Goal: Obtain resource: Download file/media

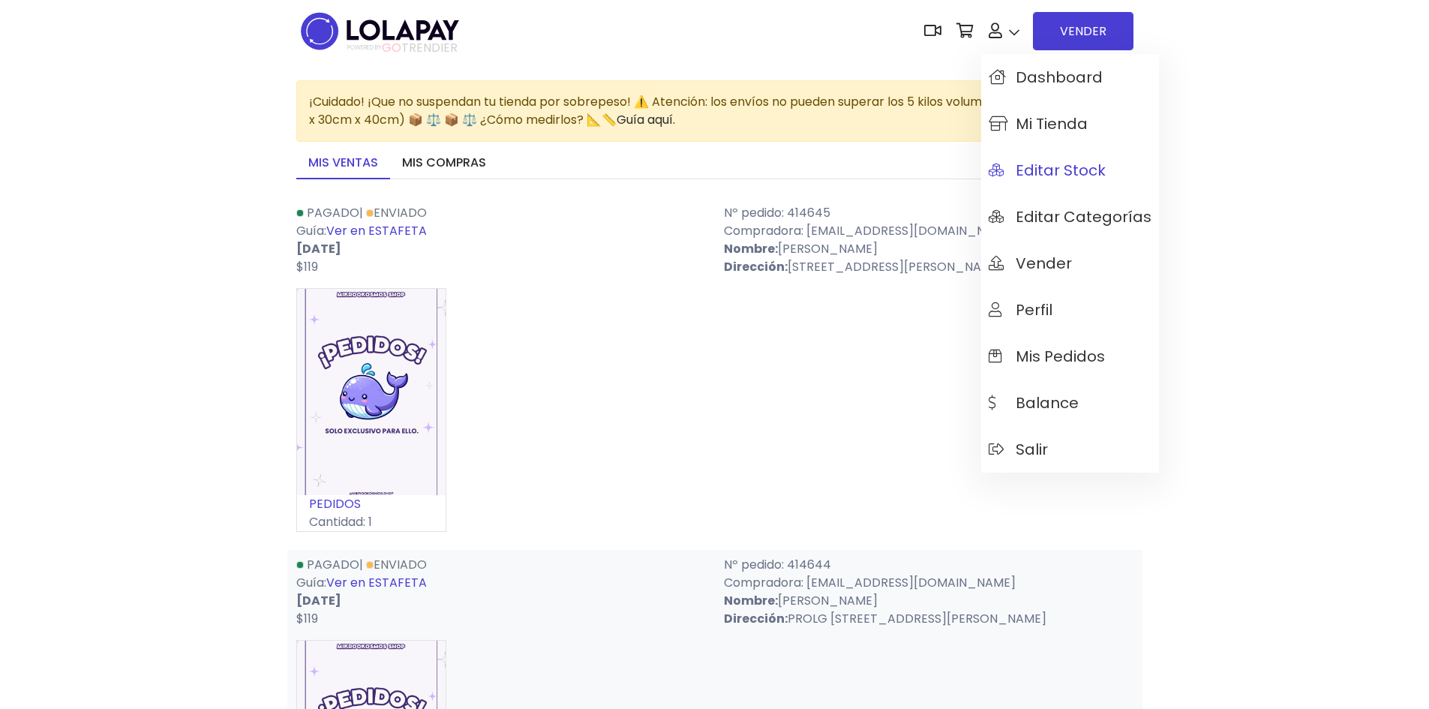
click at [1077, 171] on span "Editar Stock" at bounding box center [1047, 170] width 117 height 17
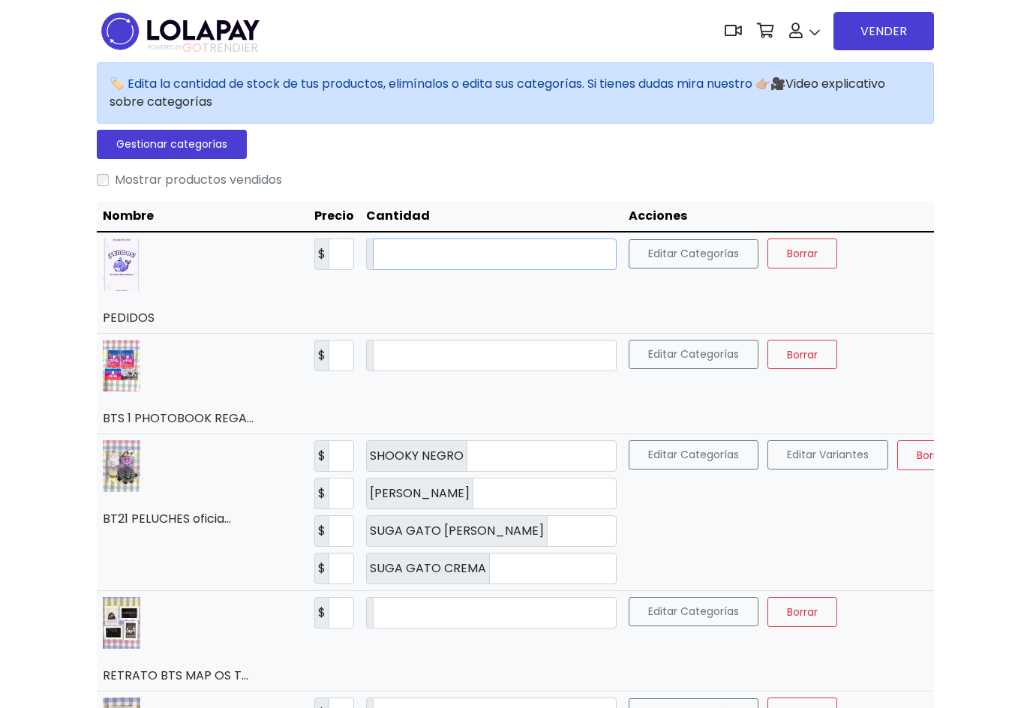
click at [412, 242] on input "*" at bounding box center [495, 255] width 244 height 32
type input "**"
click at [846, 263] on button "Guardar" at bounding box center [887, 254] width 82 height 30
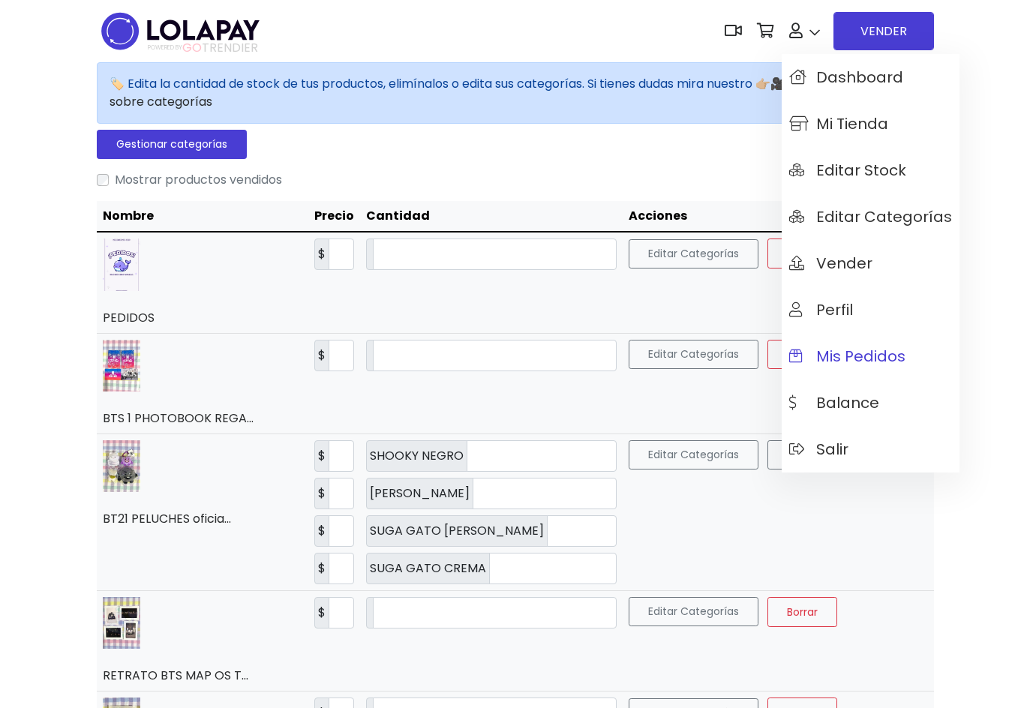
click at [861, 344] on link "Mis pedidos" at bounding box center [871, 356] width 178 height 47
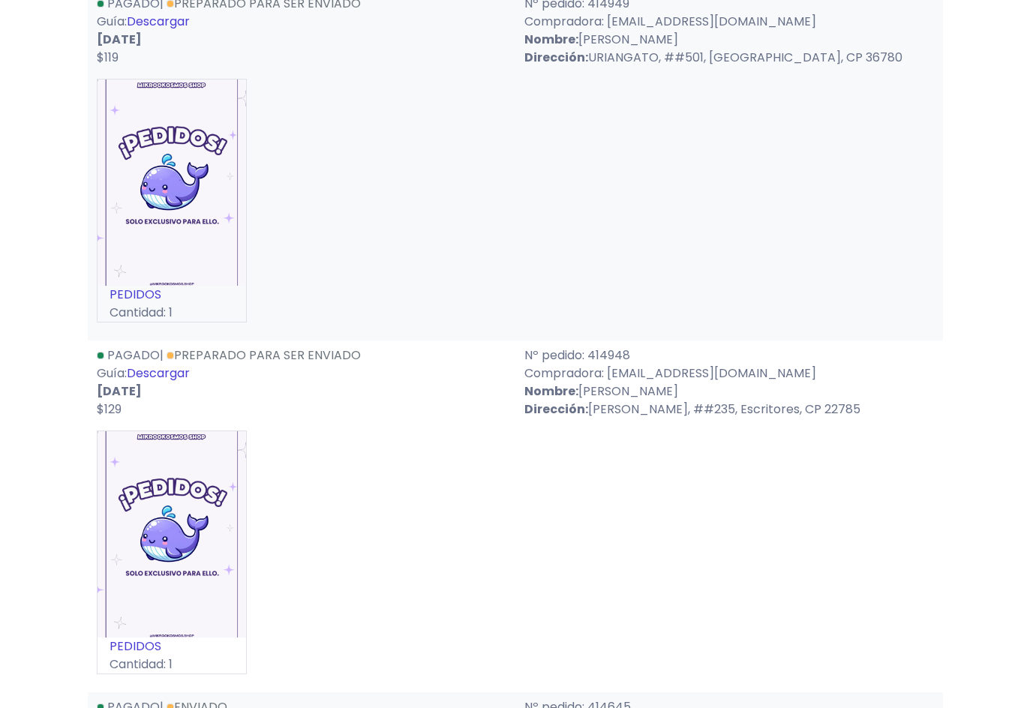
scroll to position [1275, 0]
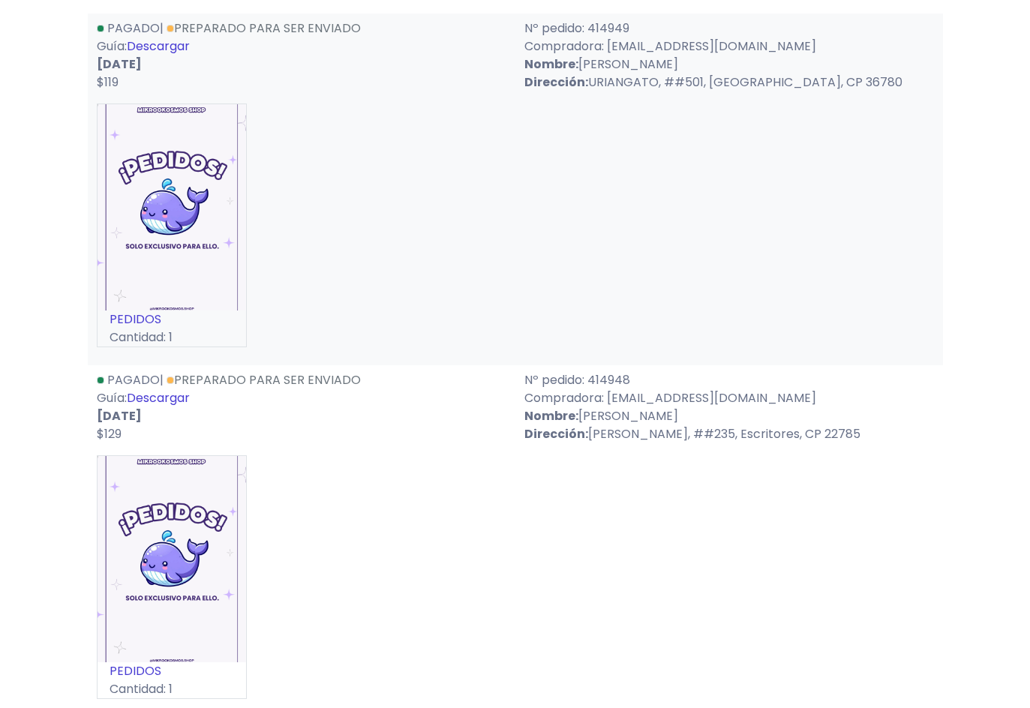
click at [149, 401] on link "Descargar" at bounding box center [158, 397] width 63 height 17
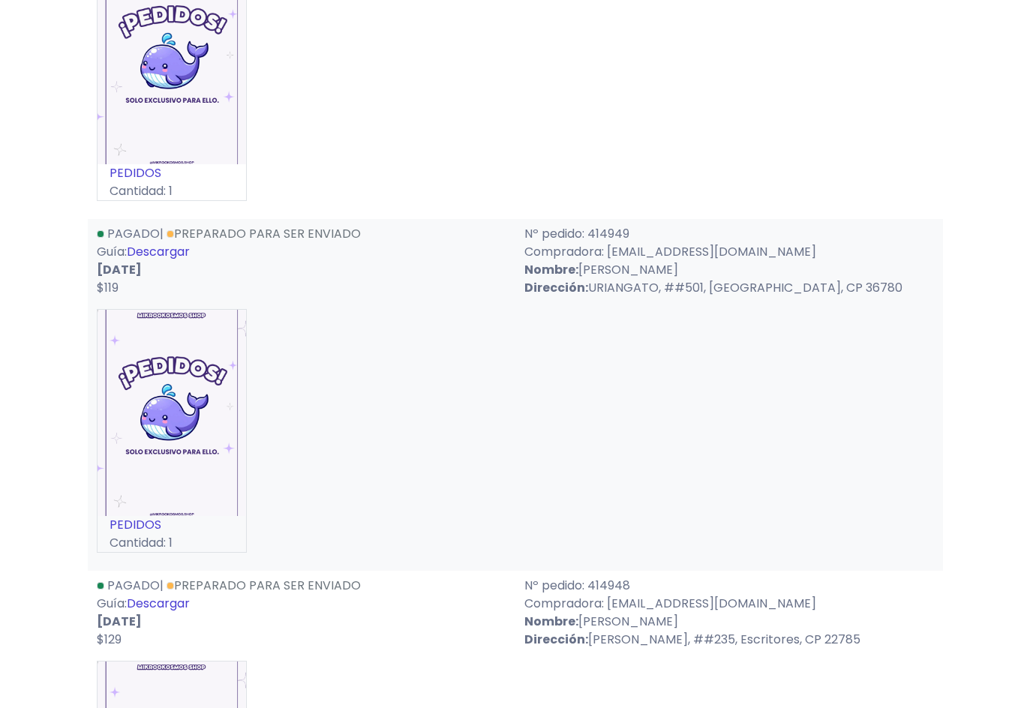
scroll to position [1050, 0]
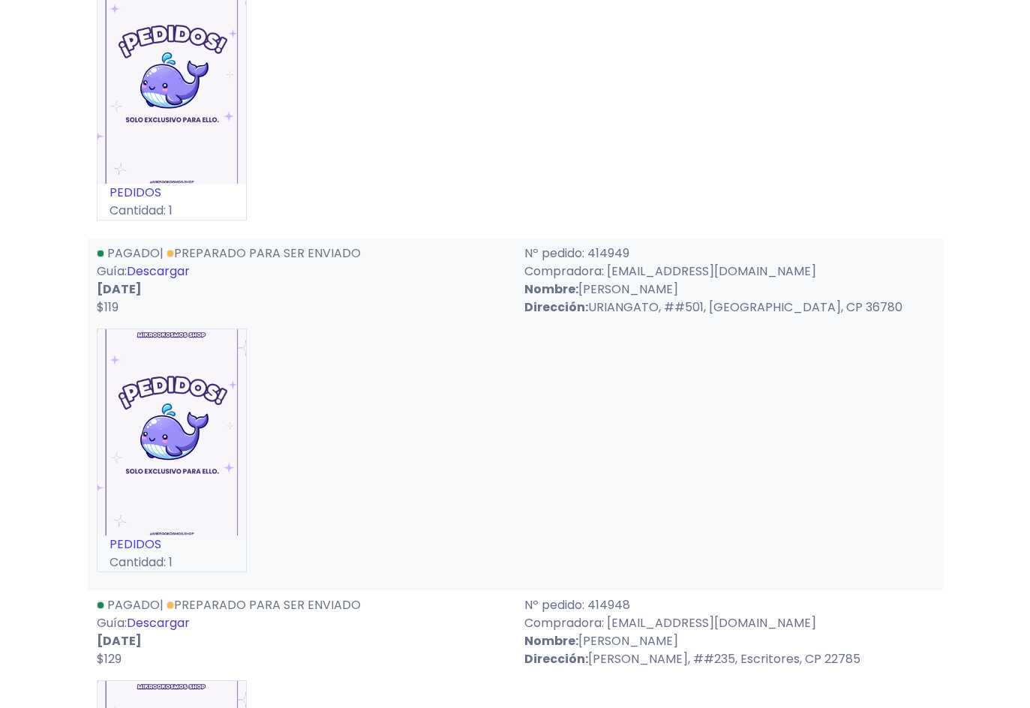
click at [182, 266] on link "Descargar" at bounding box center [158, 271] width 63 height 17
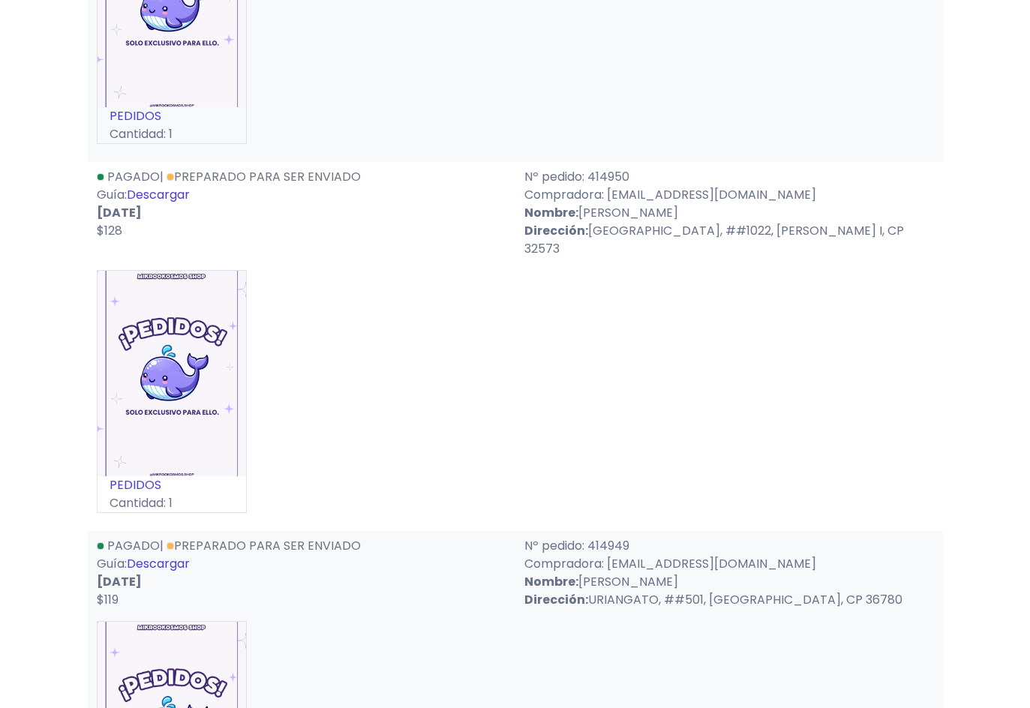
scroll to position [750, 0]
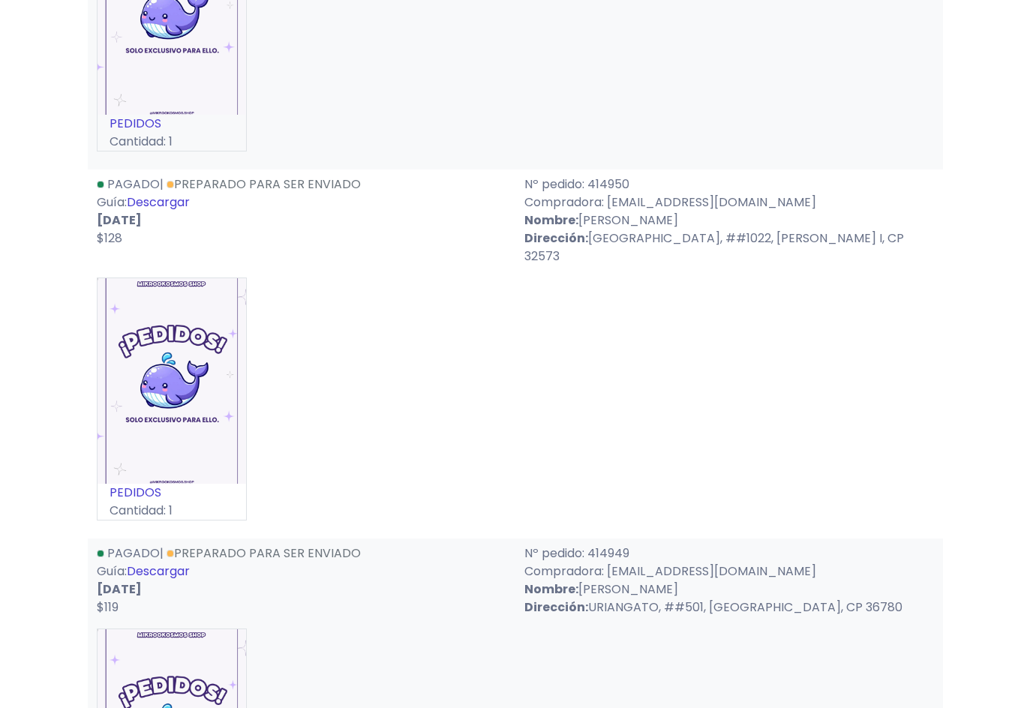
click at [179, 211] on link "Descargar" at bounding box center [158, 202] width 63 height 17
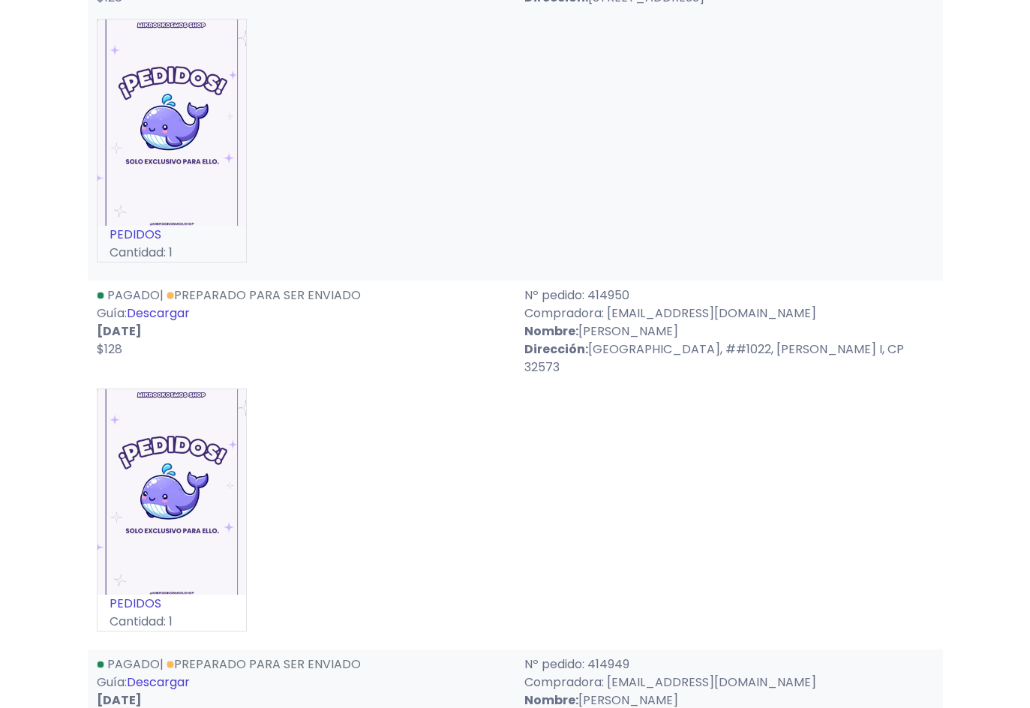
scroll to position [375, 0]
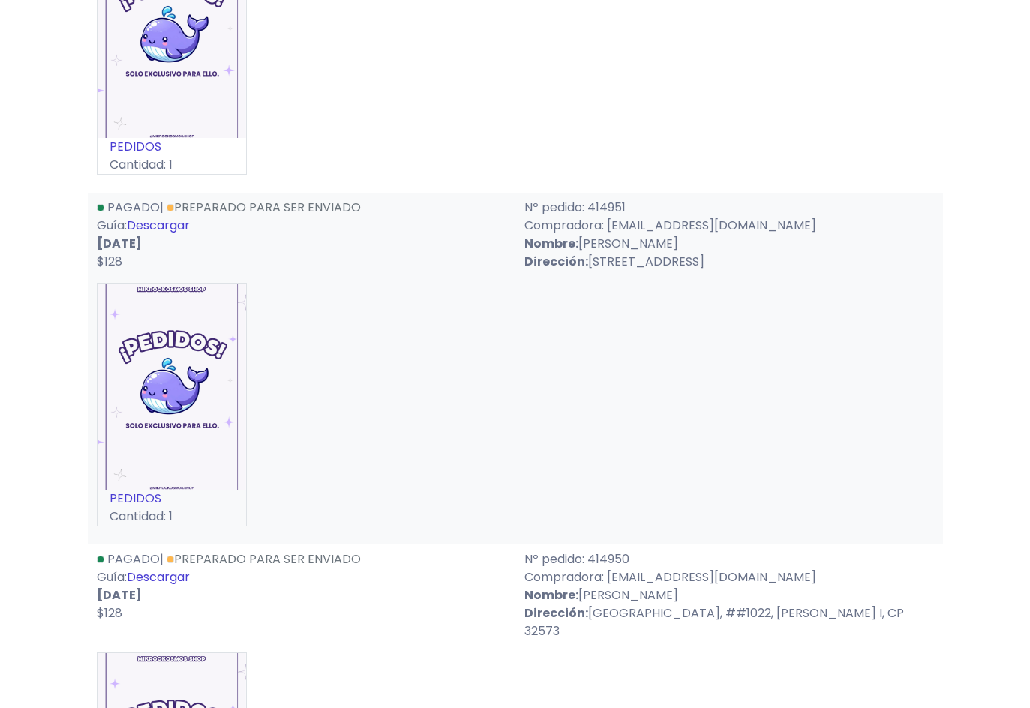
click at [176, 227] on link "Descargar" at bounding box center [158, 225] width 63 height 17
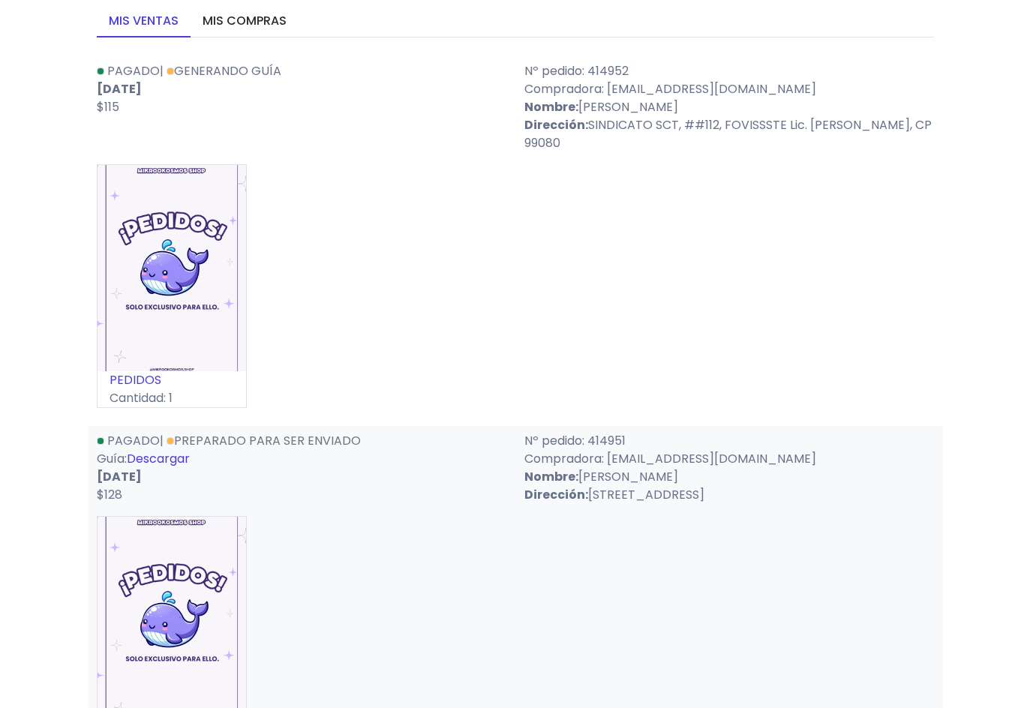
scroll to position [0, 0]
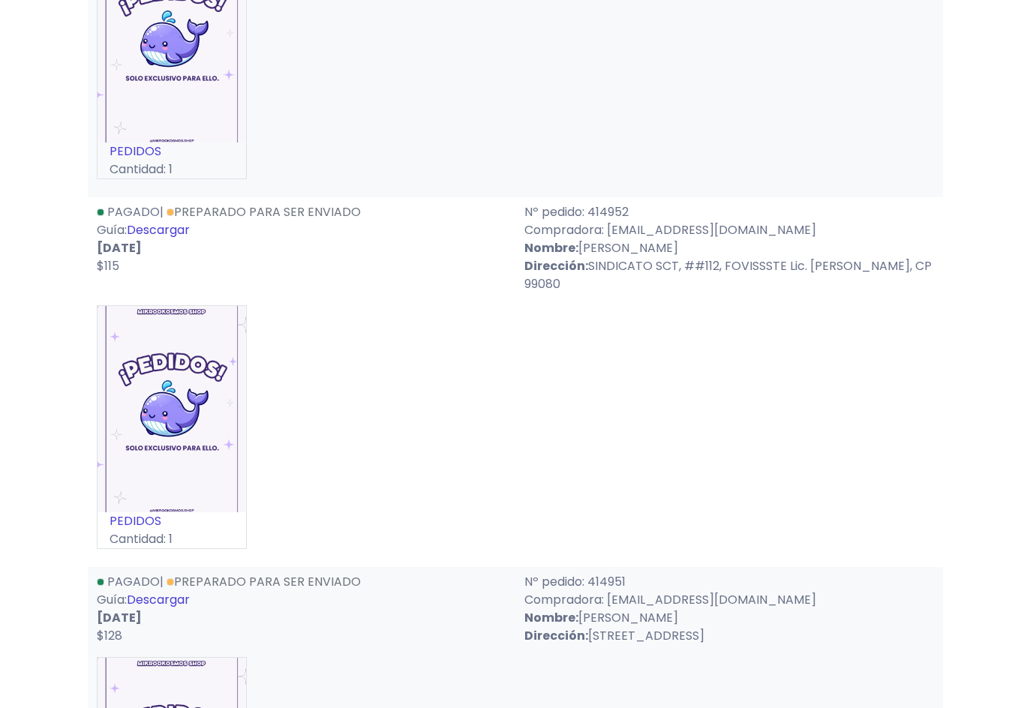
scroll to position [975, 0]
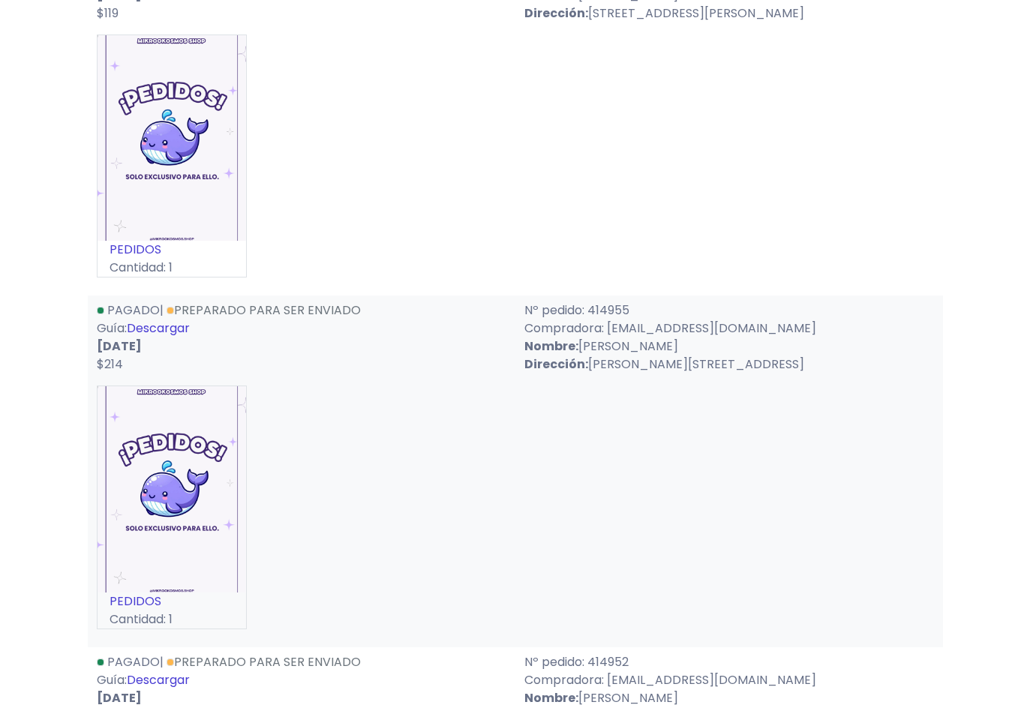
click at [176, 329] on link "Descargar" at bounding box center [158, 328] width 63 height 17
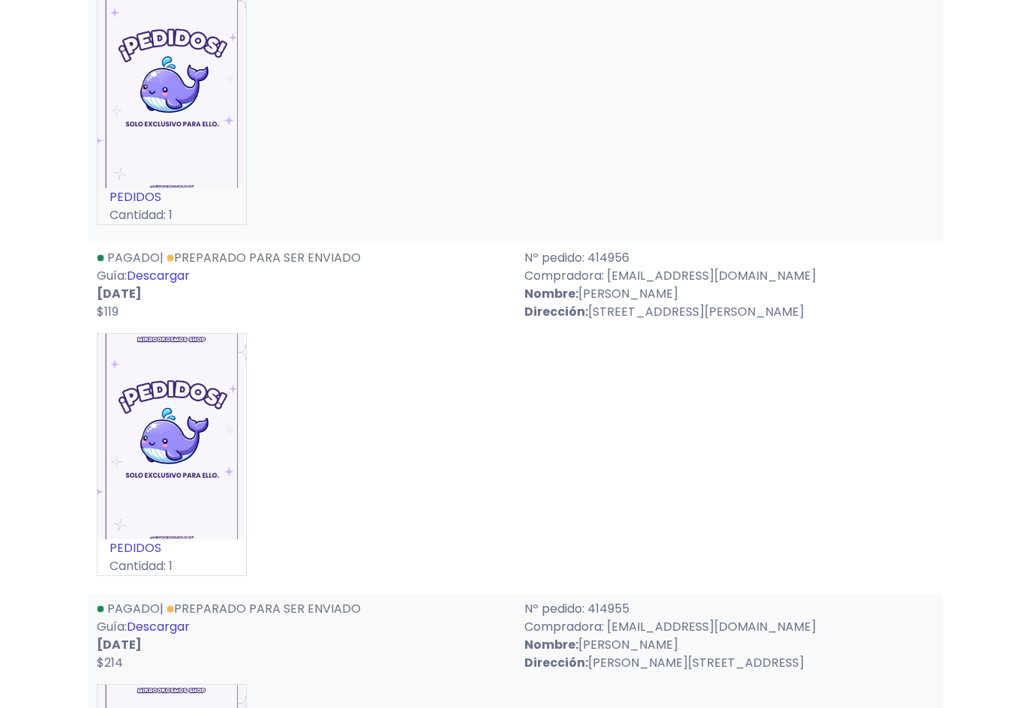
scroll to position [675, 0]
click at [173, 275] on link "Descargar" at bounding box center [158, 277] width 63 height 17
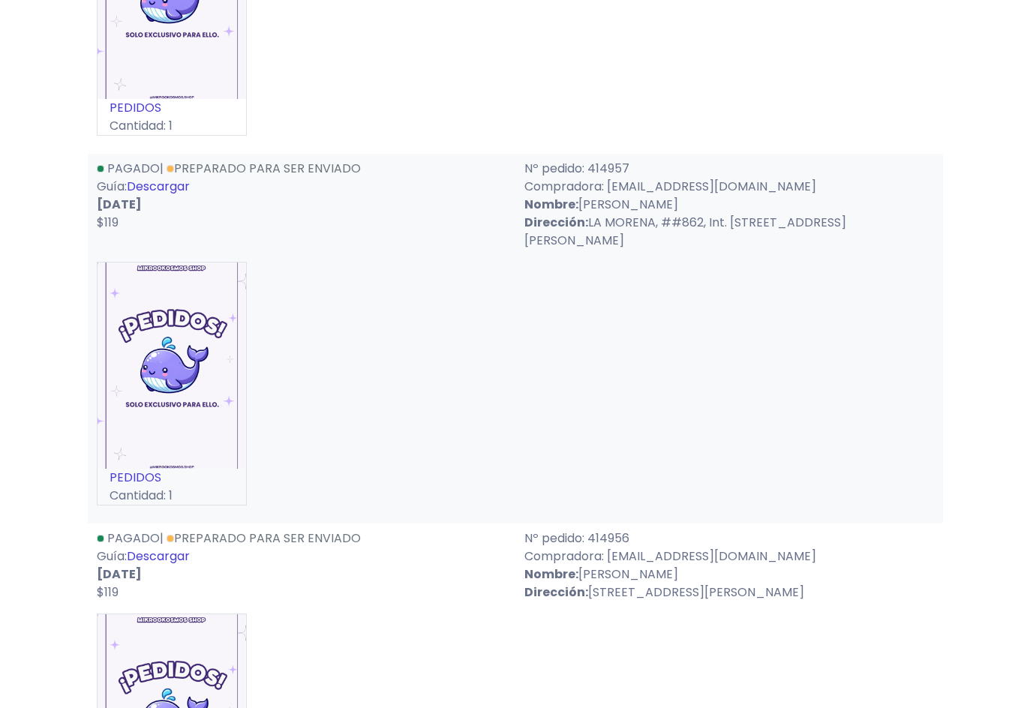
scroll to position [300, 0]
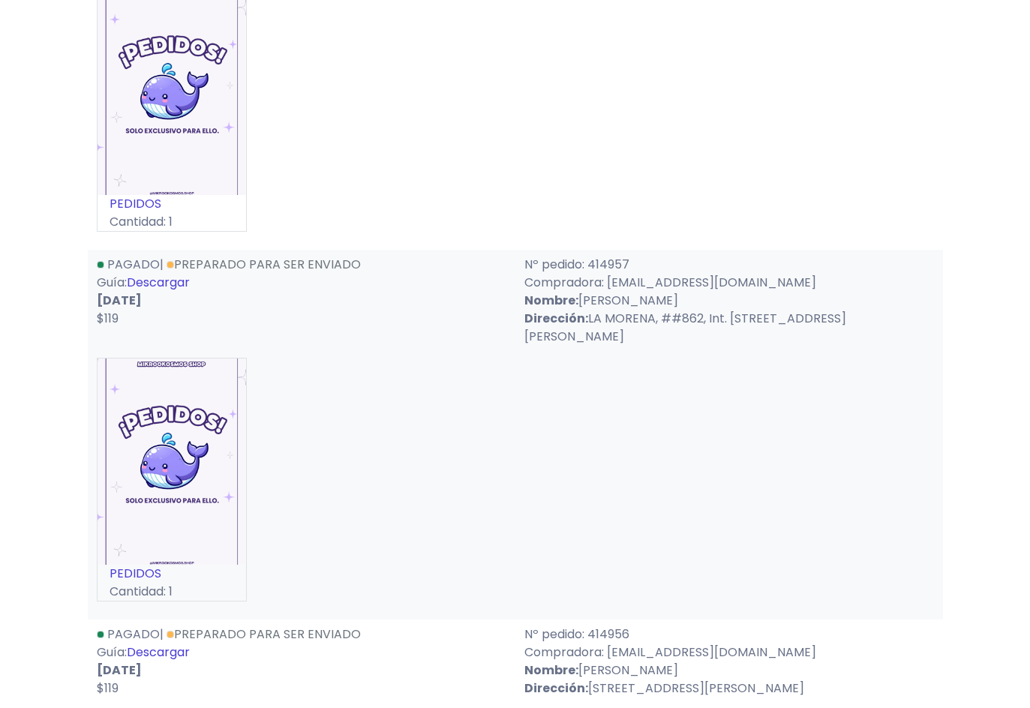
click at [172, 280] on link "Descargar" at bounding box center [158, 282] width 63 height 17
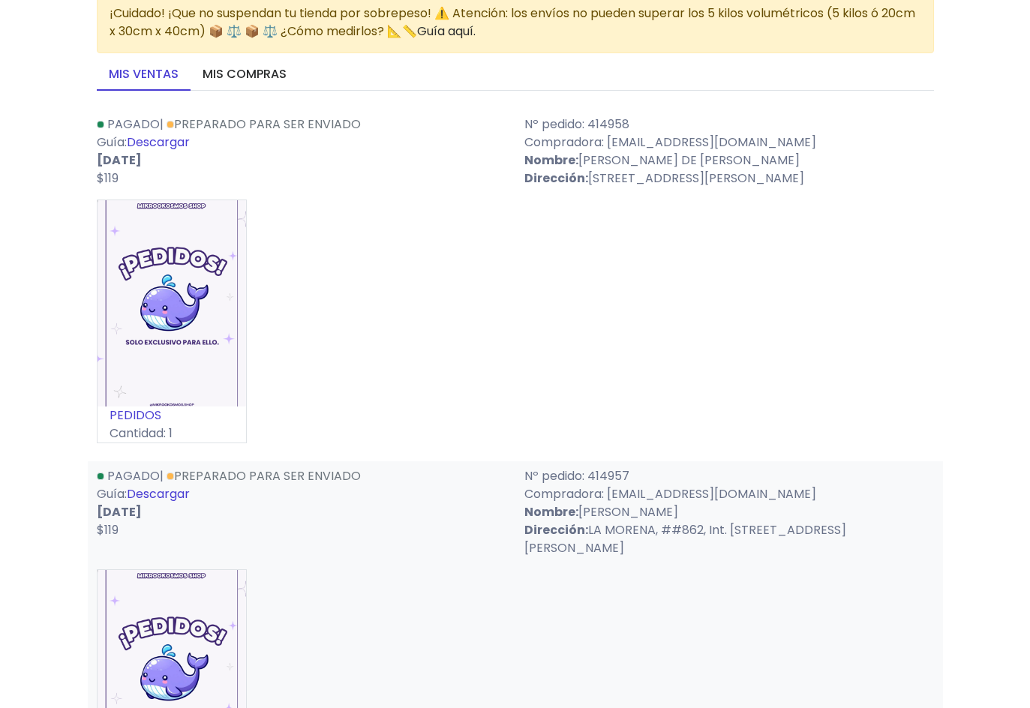
scroll to position [0, 0]
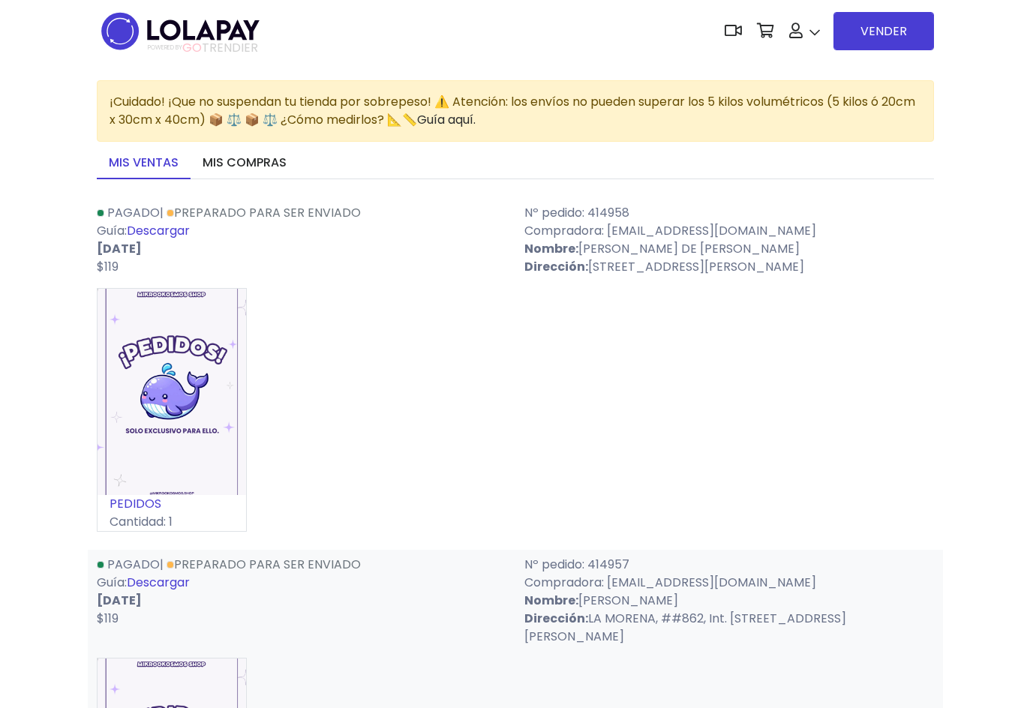
click at [175, 227] on link "Descargar" at bounding box center [158, 230] width 63 height 17
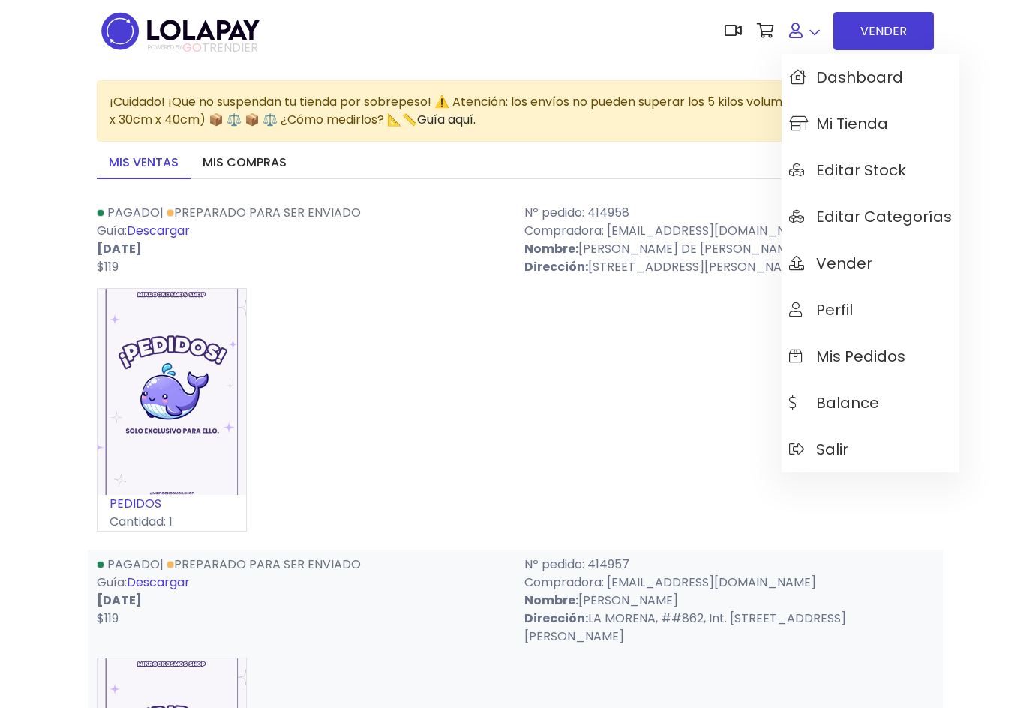
click at [814, 35] on link at bounding box center [805, 31] width 46 height 46
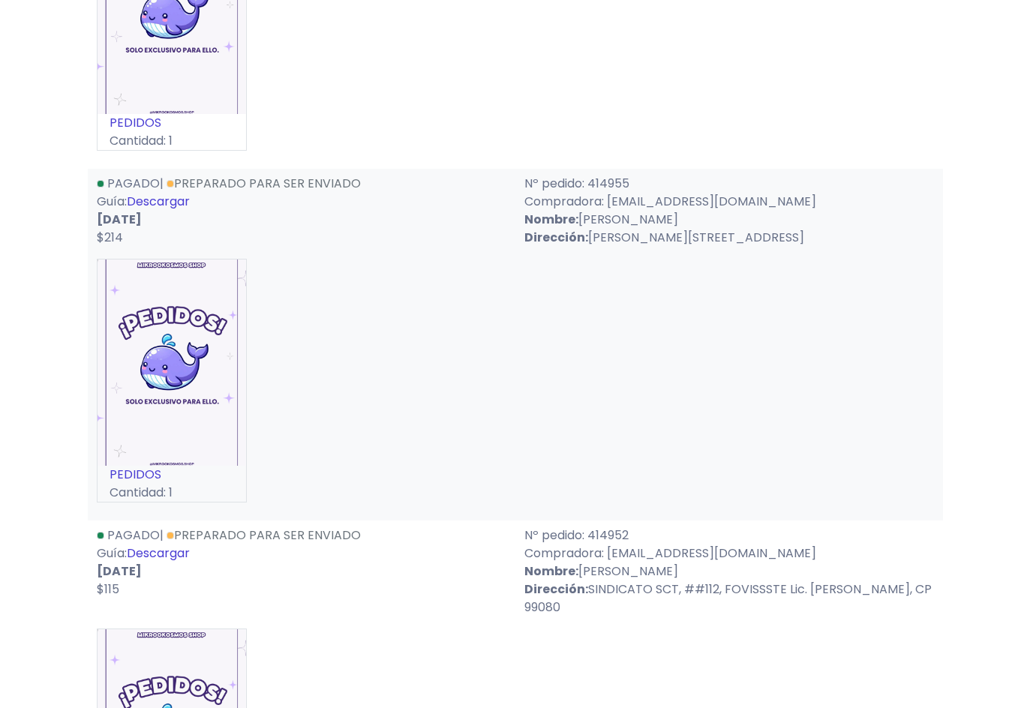
scroll to position [1200, 0]
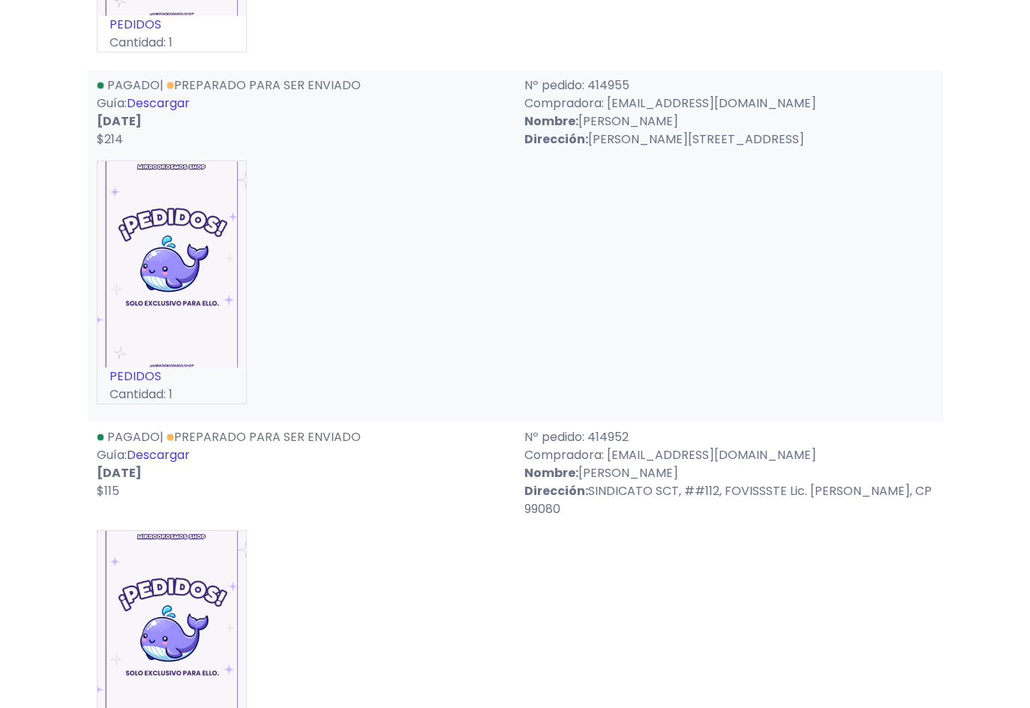
click at [167, 455] on link "Descargar" at bounding box center [158, 454] width 63 height 17
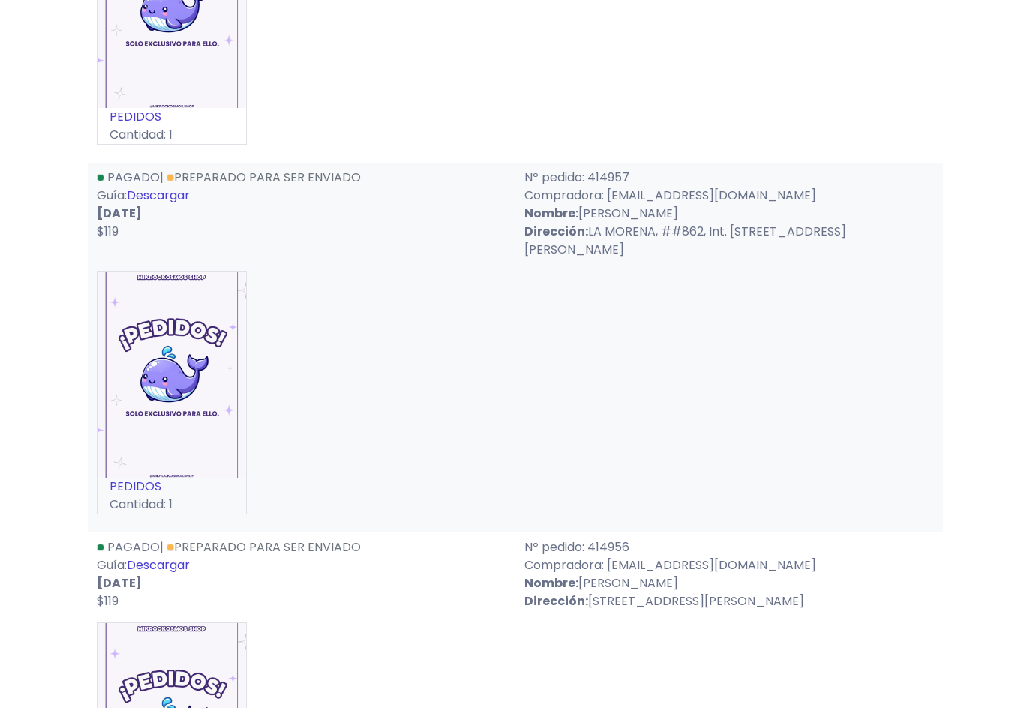
scroll to position [375, 0]
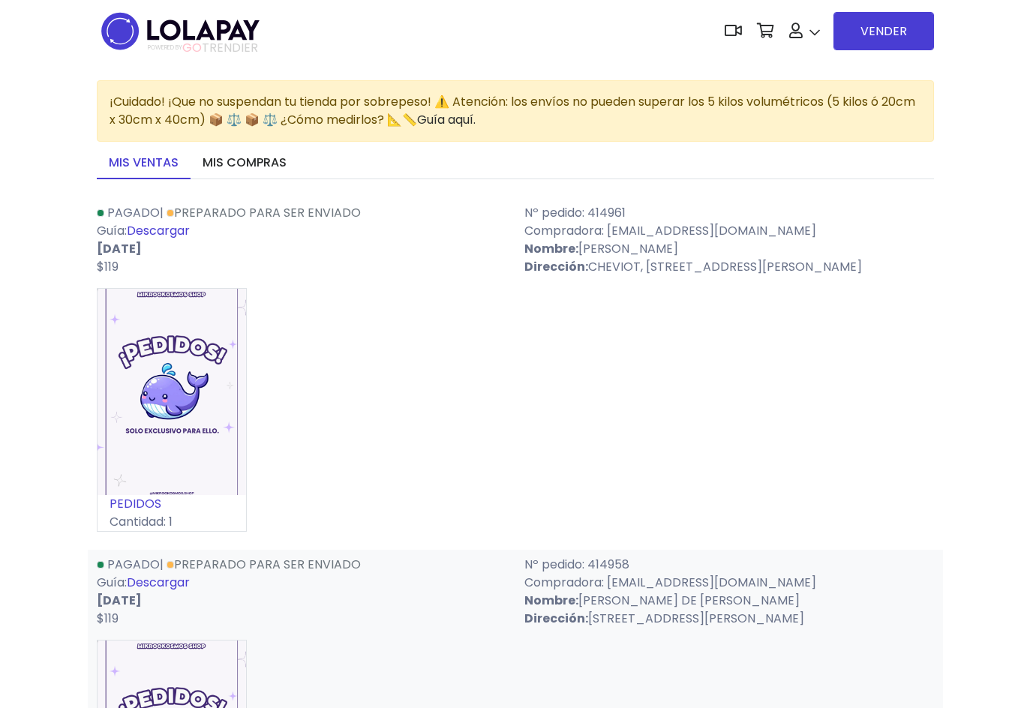
click at [144, 231] on link "Descargar" at bounding box center [158, 230] width 63 height 17
